Goal: Task Accomplishment & Management: Complete application form

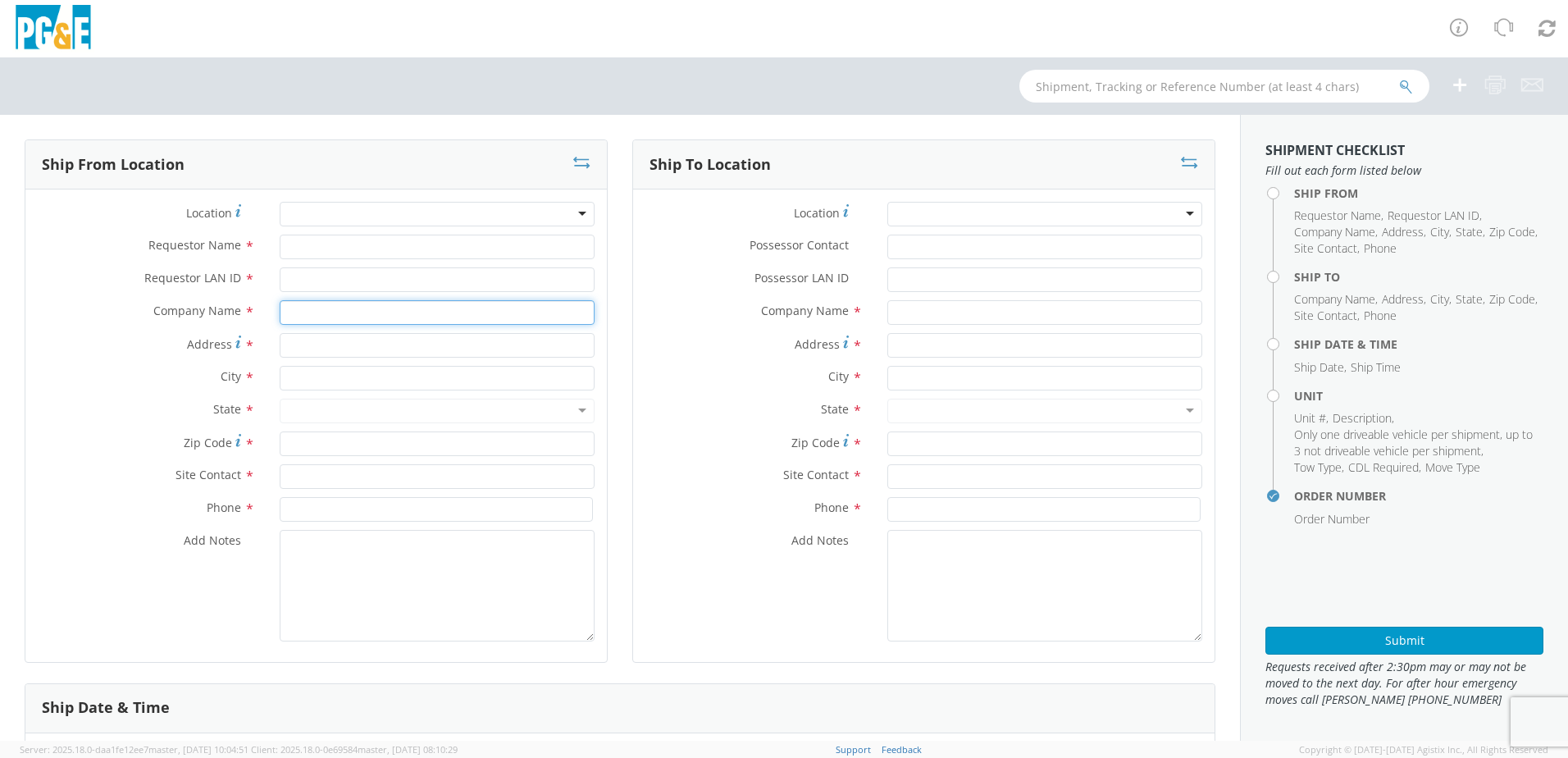
click at [296, 320] on input "text" at bounding box center [436, 313] width 315 height 25
select select "2041093"
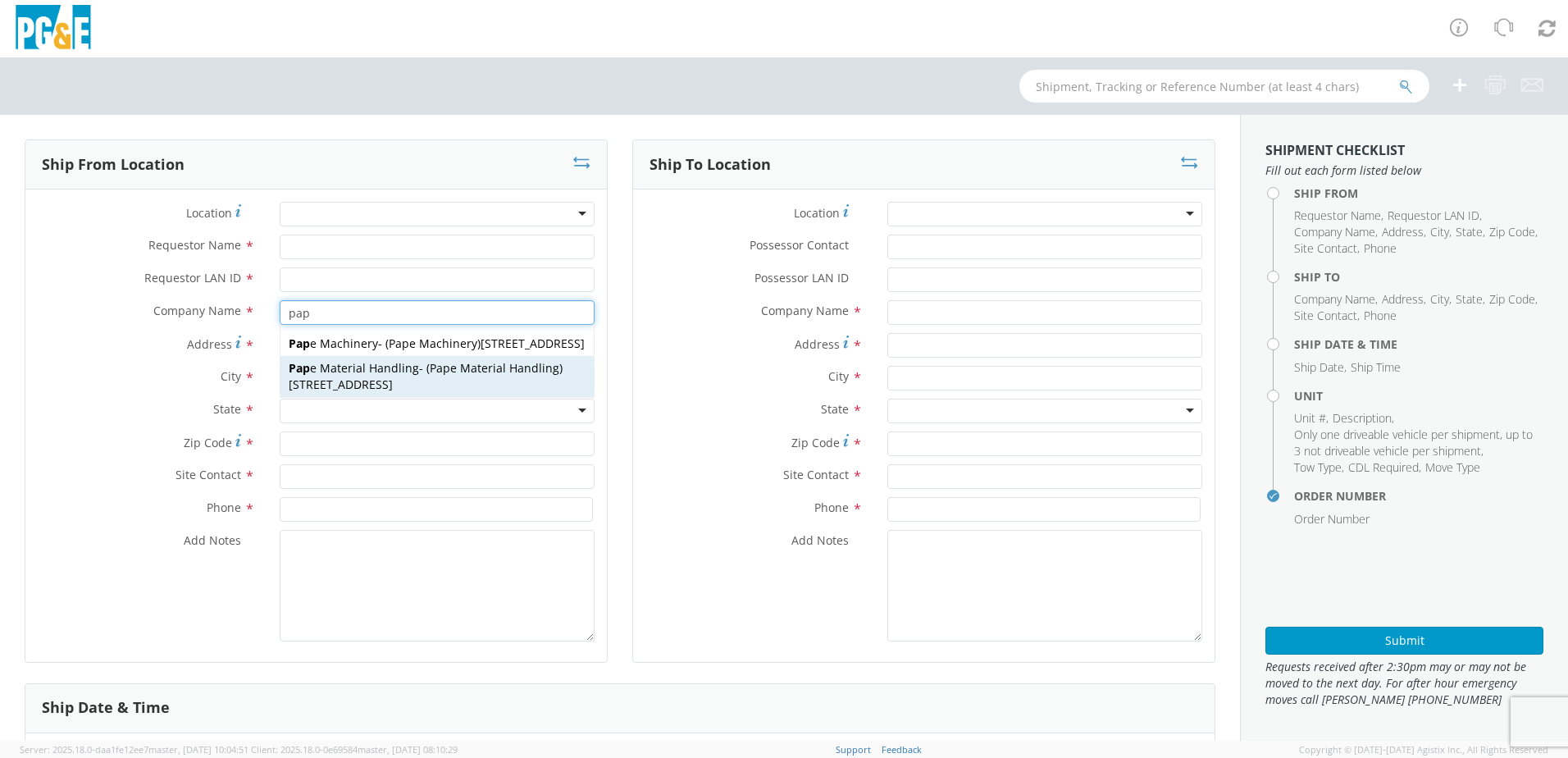
click at [492, 397] on div "Pap e Material Handling - ( Pap e Material Handling ) [STREET_ADDRESS]" at bounding box center [436, 377] width 313 height 41
type input "[PERSON_NAME] Material Handling"
type input "[STREET_ADDRESS]"
type input "[GEOGRAPHIC_DATA]"
type input "95838"
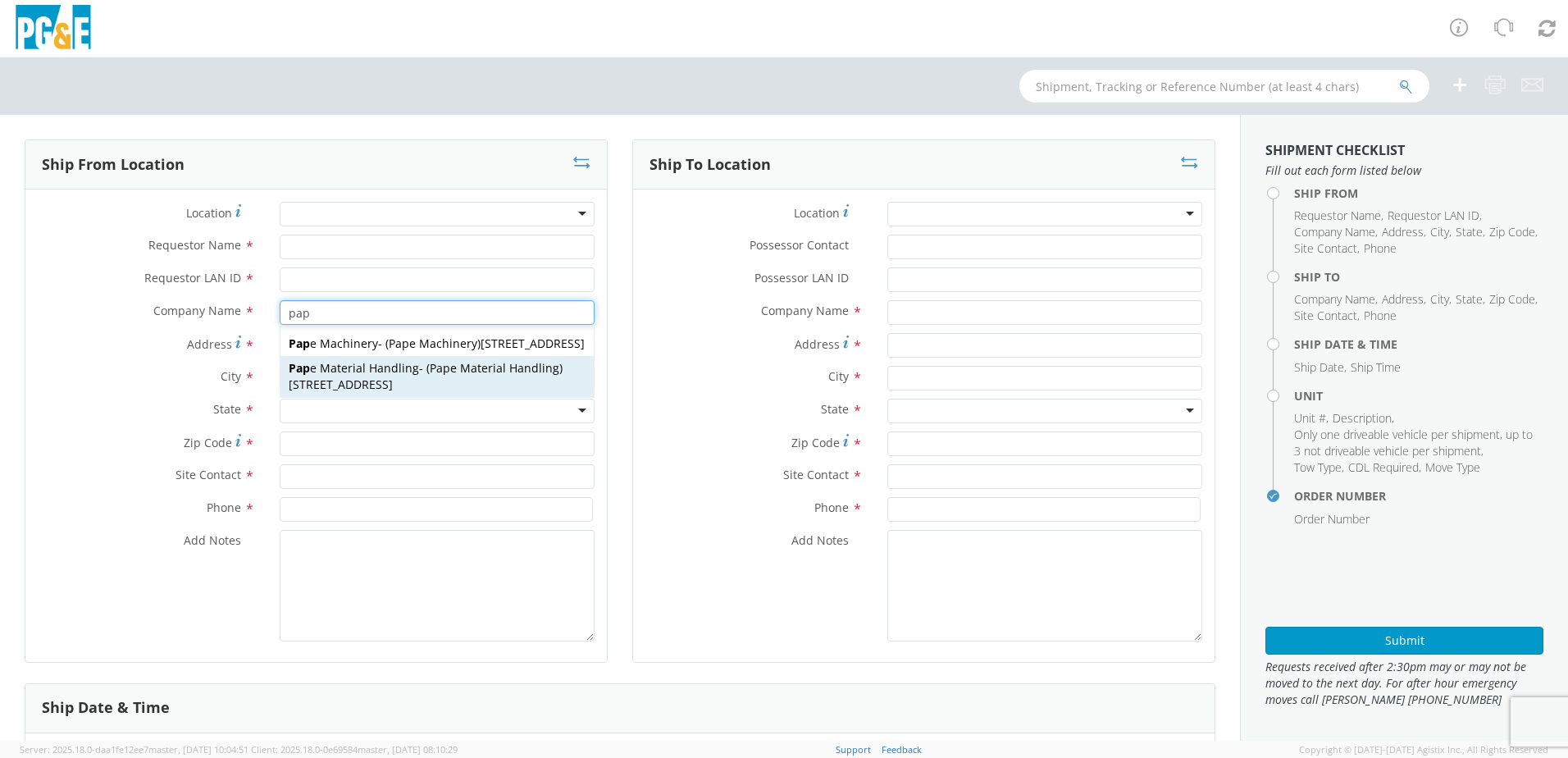
type input "[PERSON_NAME] Material Handling"
type input "[PHONE_NUMBER]"
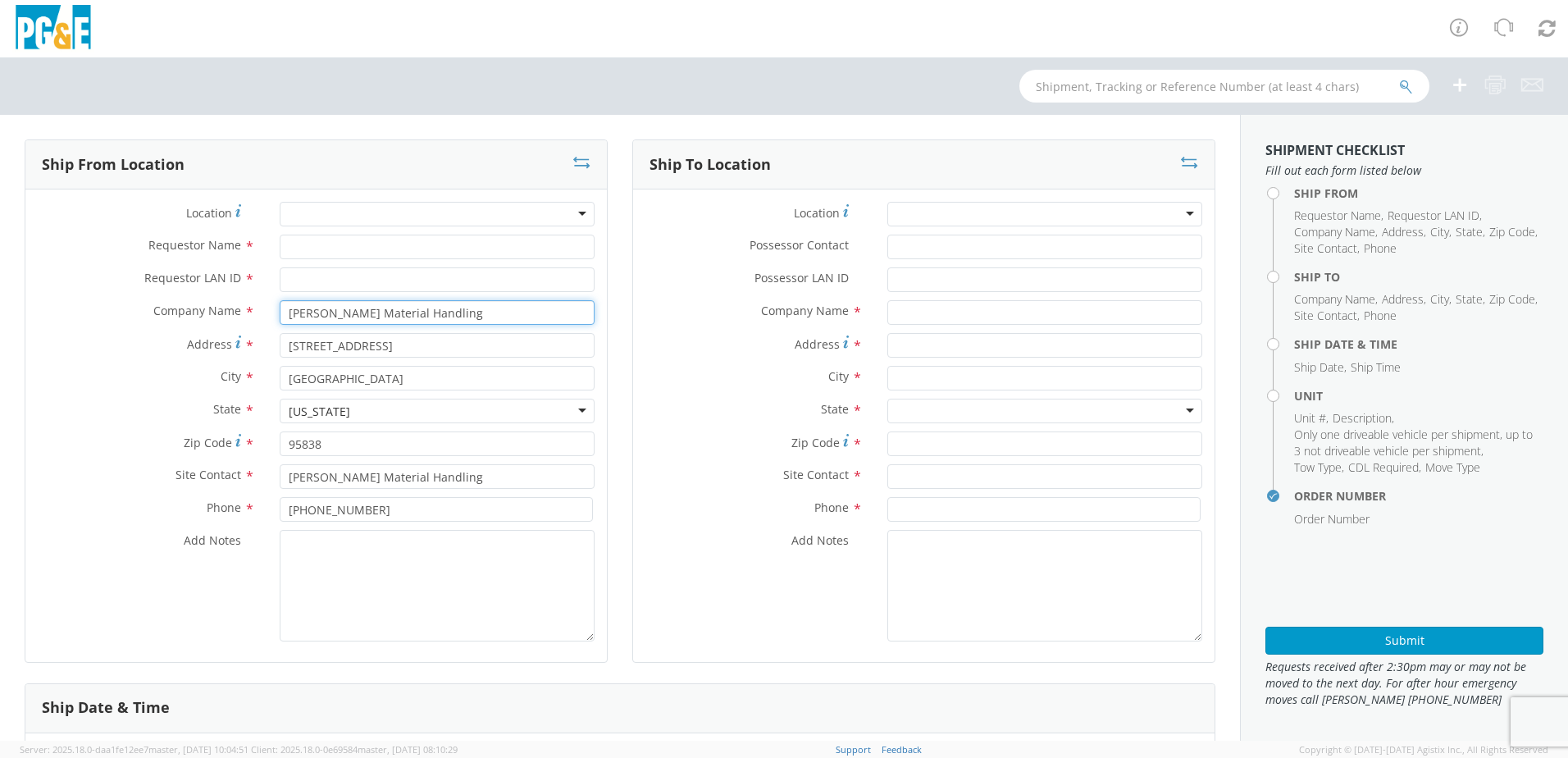
type input "[PERSON_NAME] Material Handling"
